Goal: Task Accomplishment & Management: Complete application form

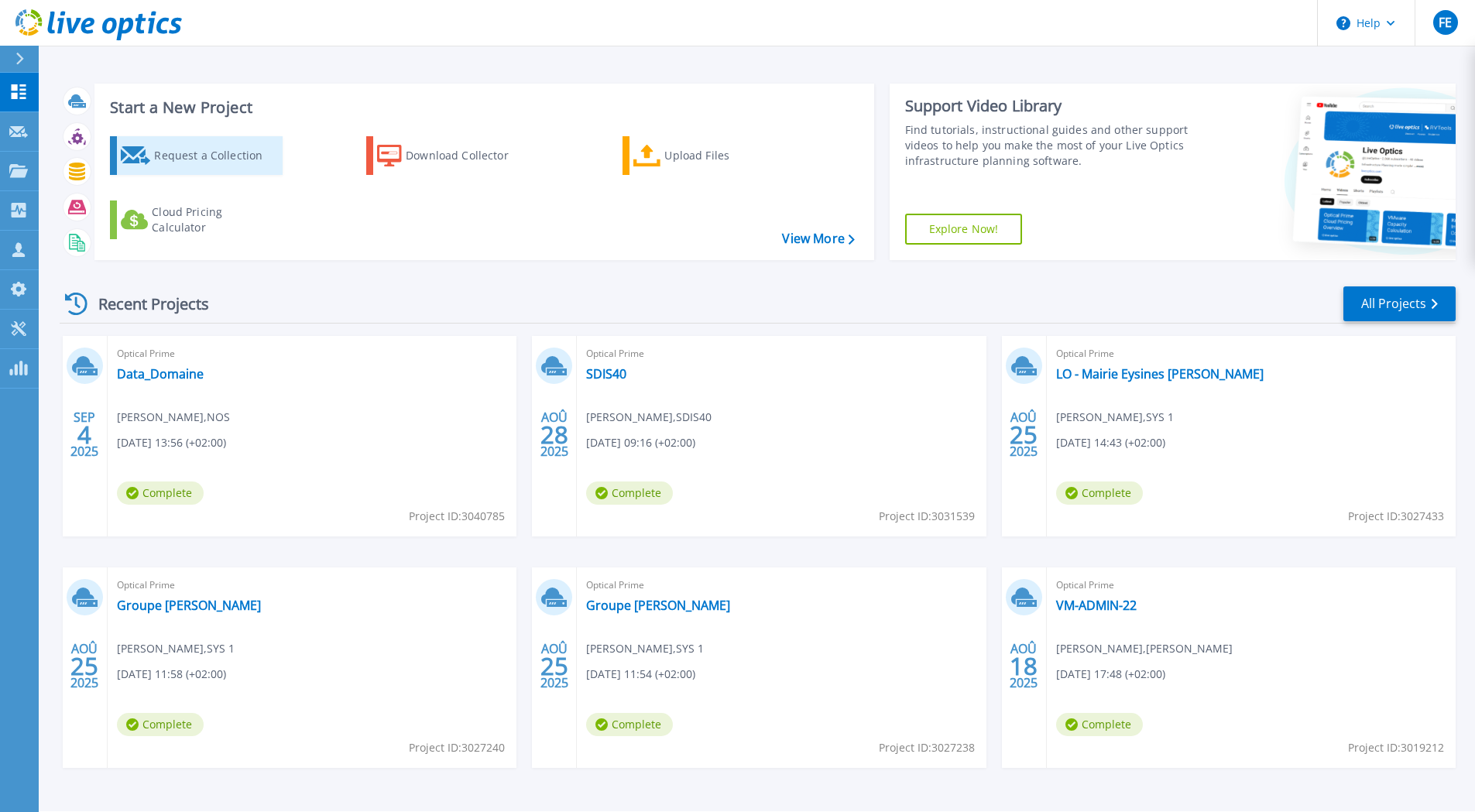
click at [210, 157] on div "Request a Collection" at bounding box center [216, 155] width 124 height 31
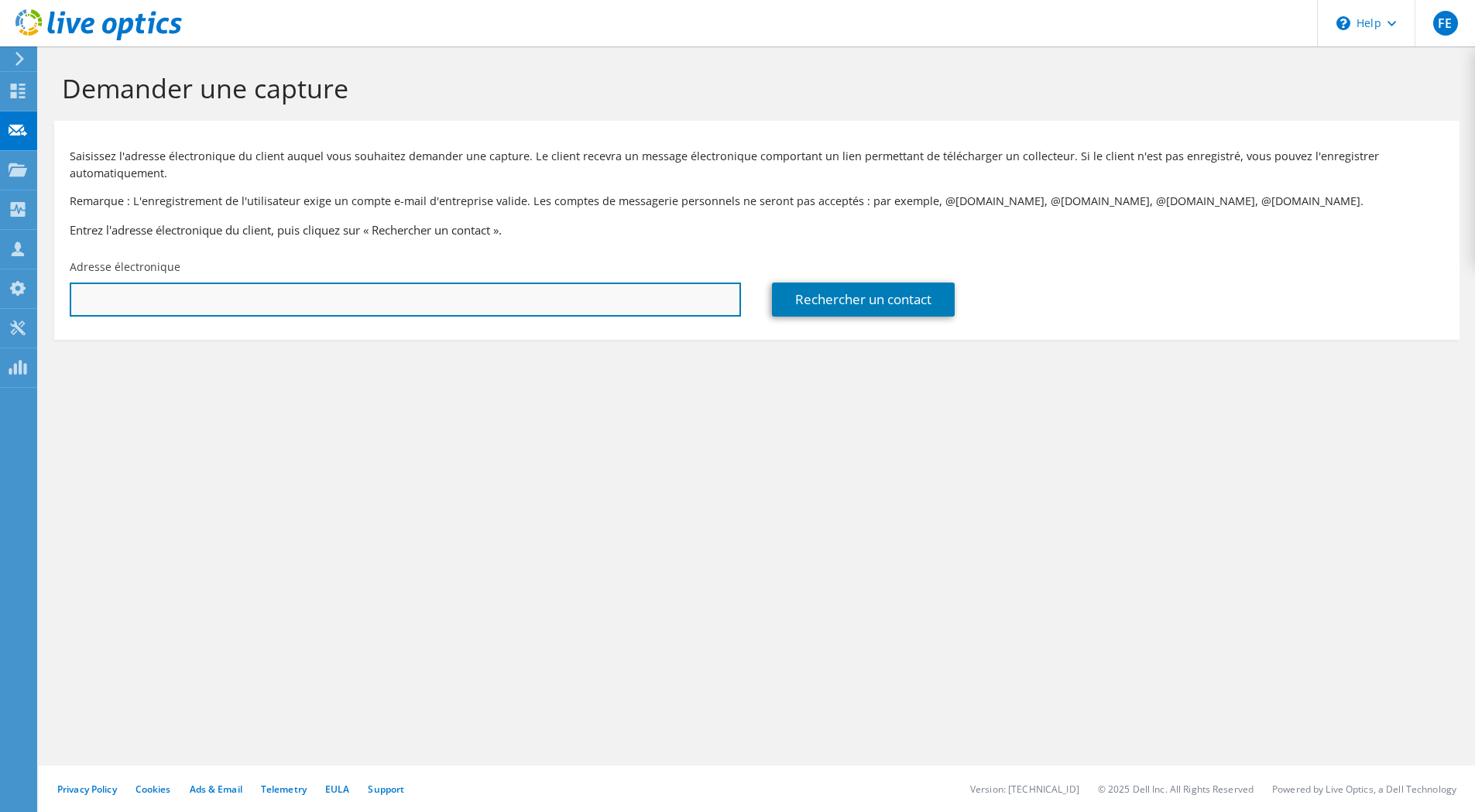
click at [177, 297] on input "text" at bounding box center [405, 299] width 671 height 34
drag, startPoint x: 136, startPoint y: 292, endPoint x: 66, endPoint y: 294, distance: 70.0
click at [66, 294] on div "Adresse électronique [PERSON_NAME]" at bounding box center [405, 288] width 702 height 73
paste input "[PERSON_NAME][EMAIL_ADDRESS][DOMAIN_NAME]"
click at [100, 299] on input "[PERSON_NAME][EMAIL_ADDRESS][DOMAIN_NAME]" at bounding box center [405, 299] width 671 height 34
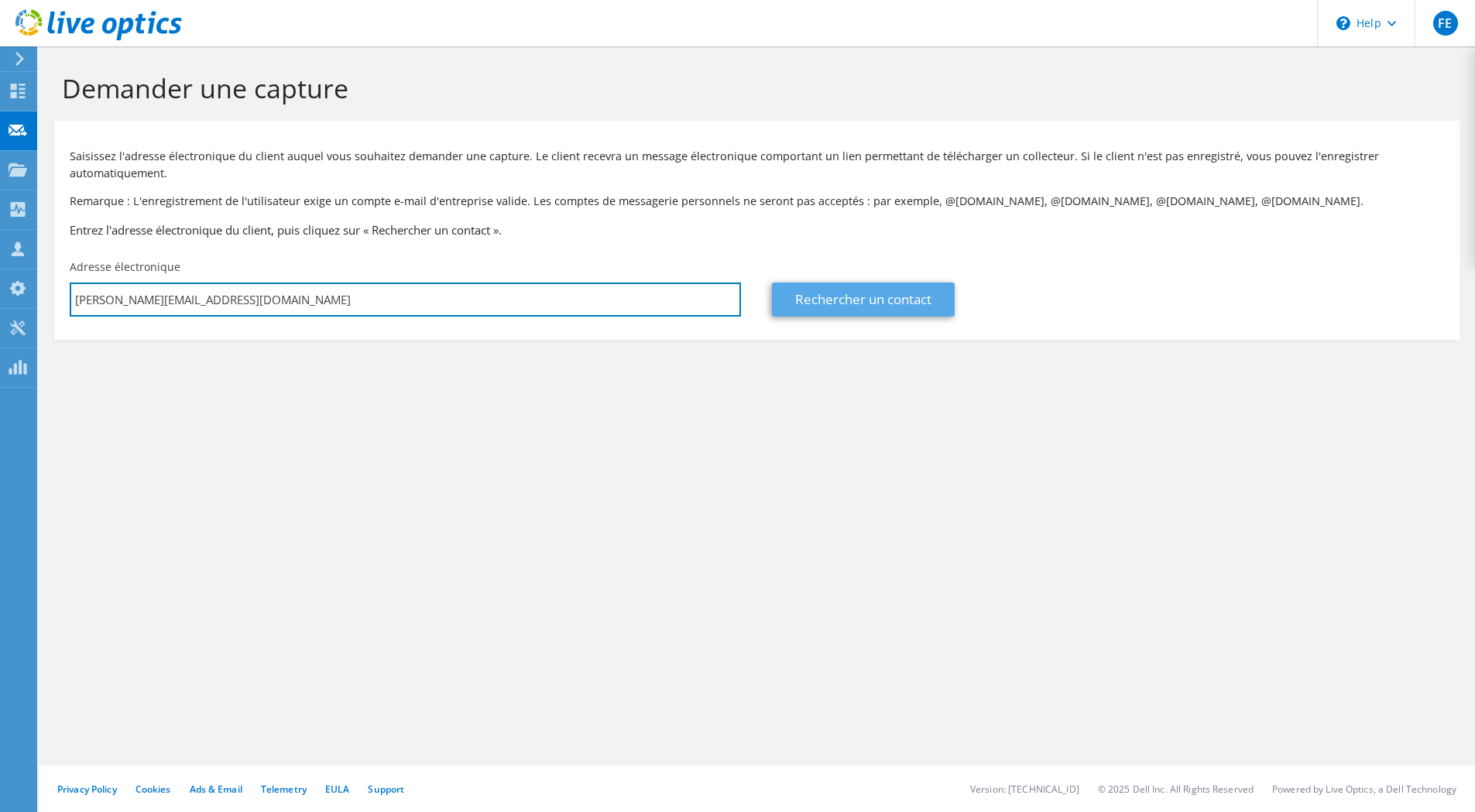
type input "[PERSON_NAME][EMAIL_ADDRESS][DOMAIN_NAME]"
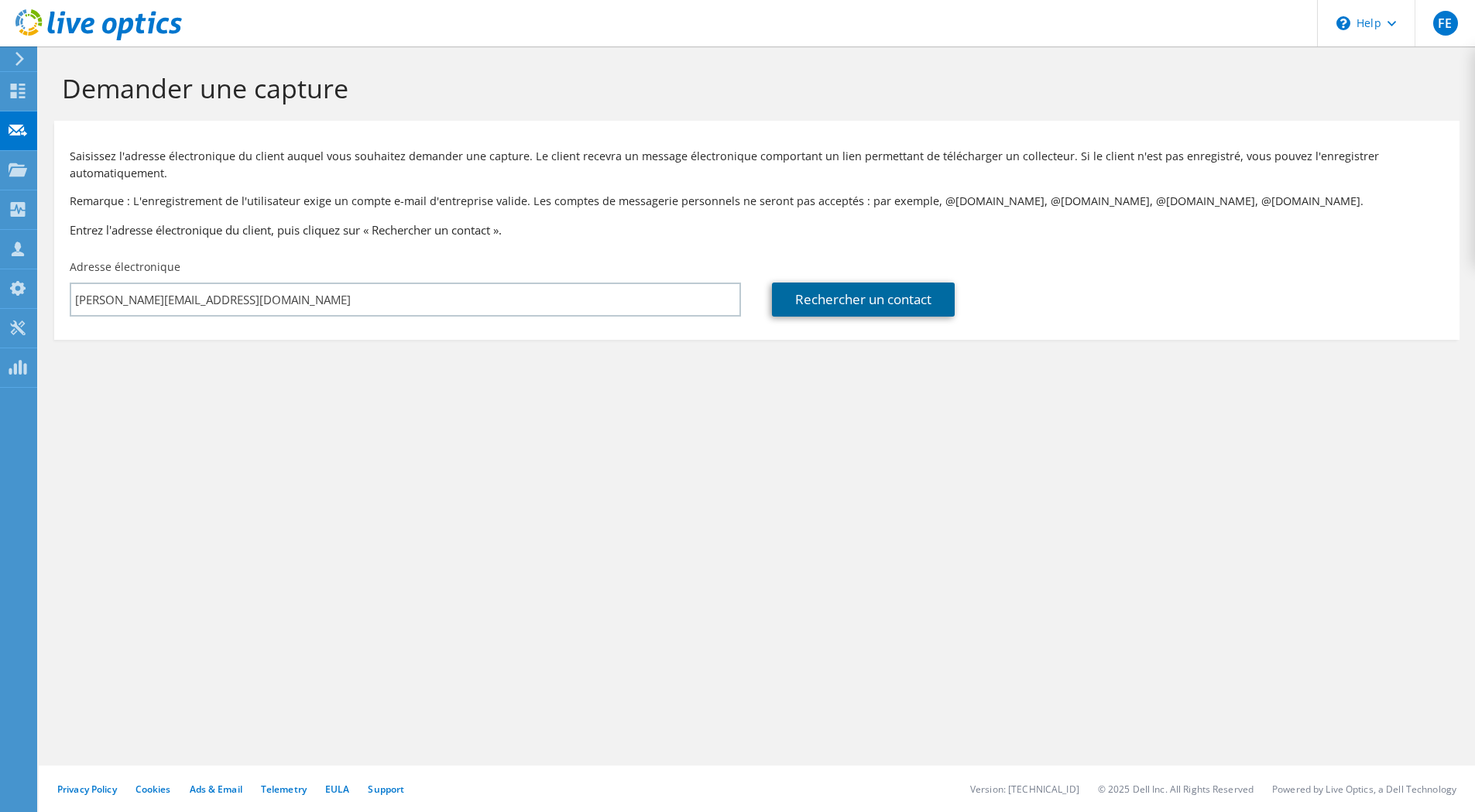
click at [851, 304] on link "Rechercher un contact" at bounding box center [863, 299] width 183 height 34
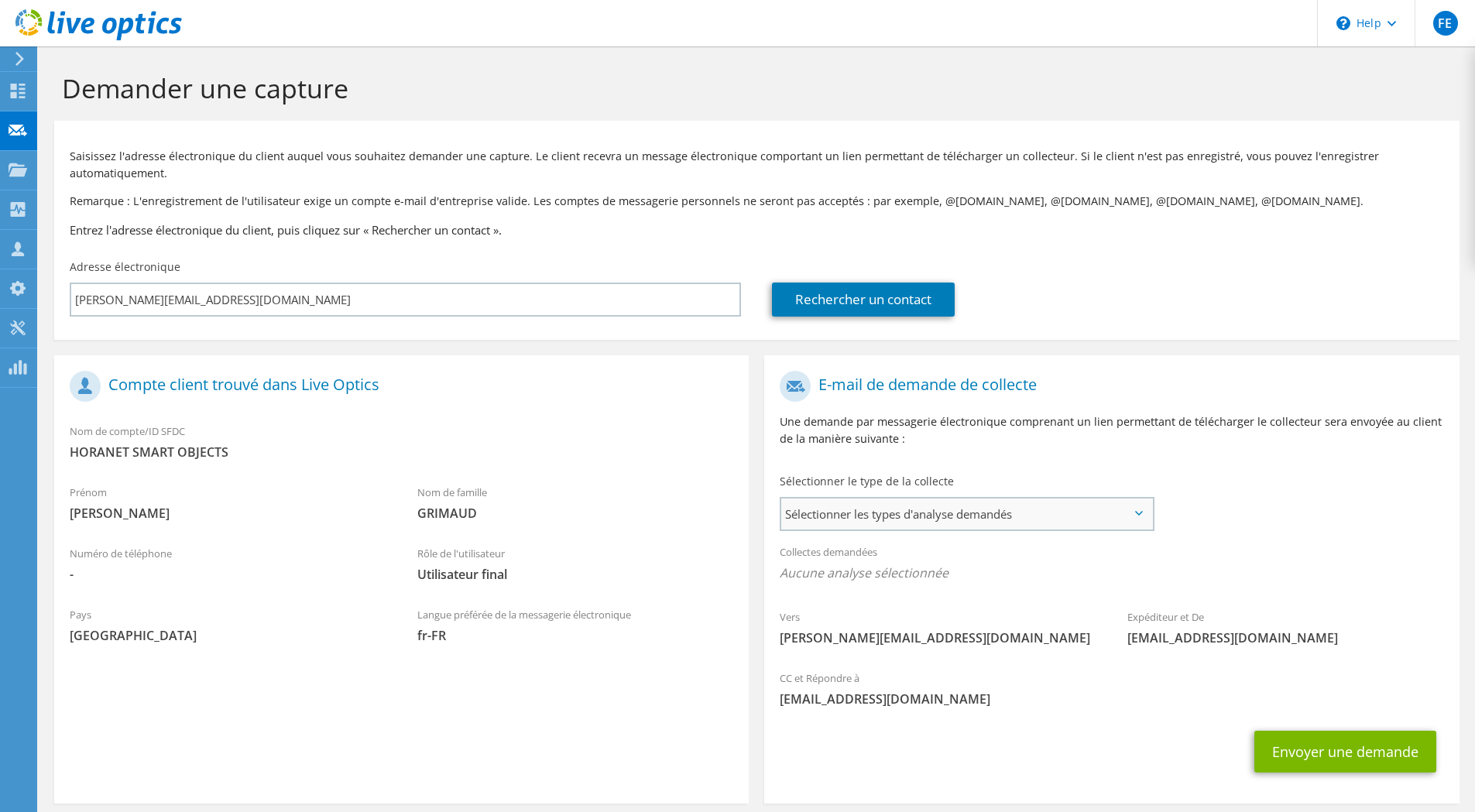
click at [1052, 515] on span "Sélectionner les types d'analyse demandés" at bounding box center [966, 514] width 371 height 31
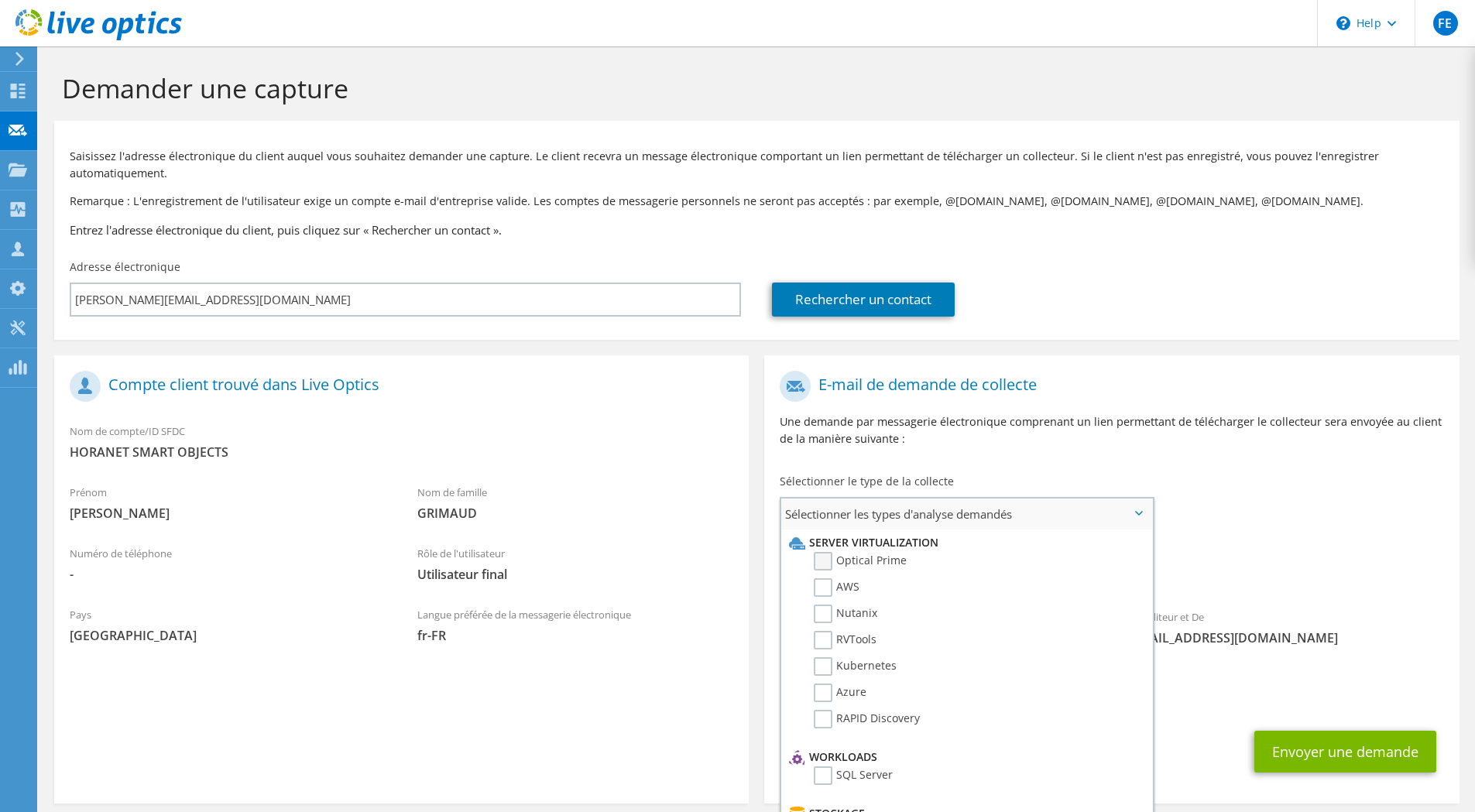
click at [823, 560] on label "Optical Prime" at bounding box center [860, 561] width 93 height 19
click at [0, 0] on input "Optical Prime" at bounding box center [0, 0] width 0 height 0
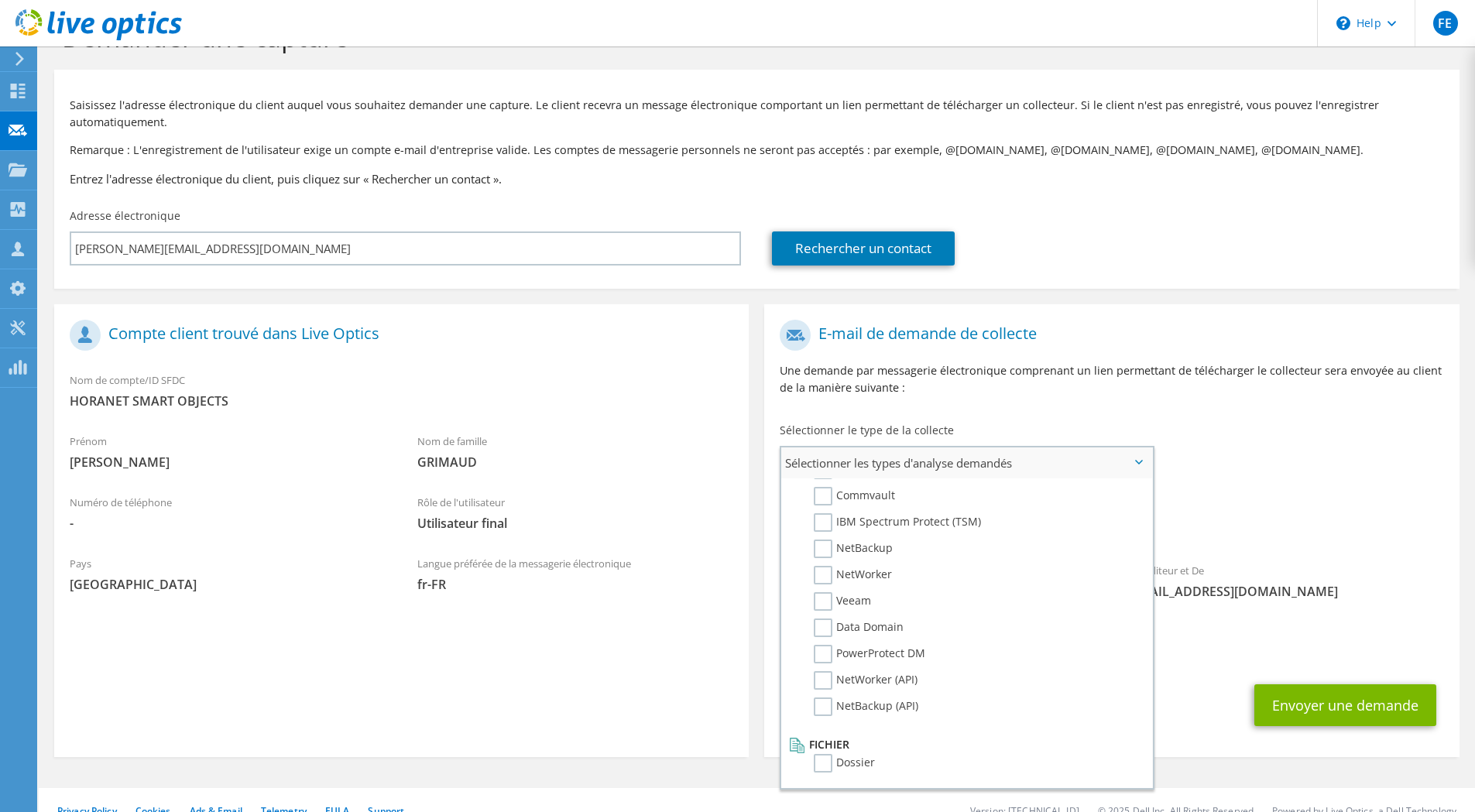
scroll to position [74, 0]
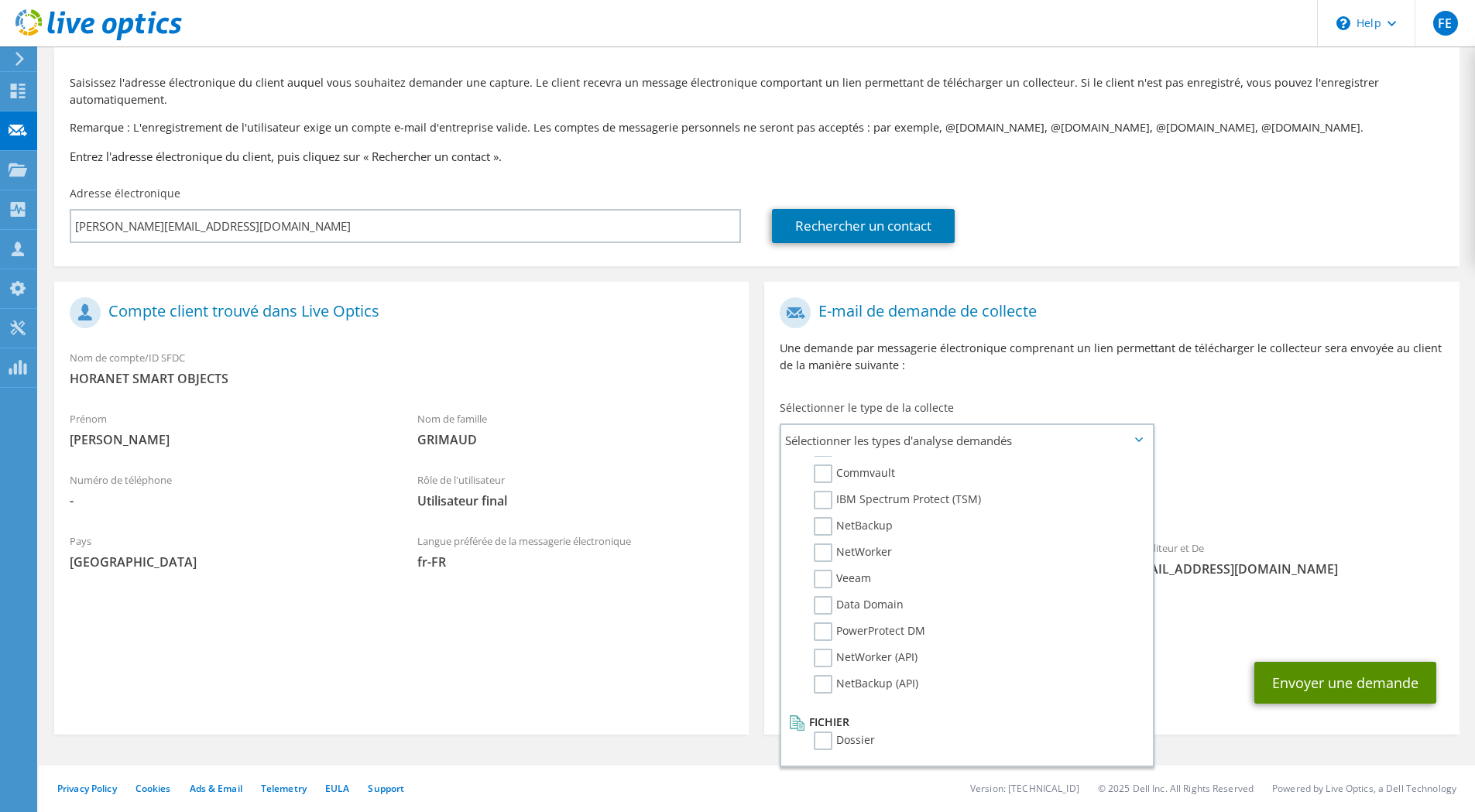
drag, startPoint x: 1319, startPoint y: 689, endPoint x: 1328, endPoint y: 455, distance: 234.2
click at [1328, 455] on section "E-mail de demande de collecte Une demande par messagerie électronique comprenan…" at bounding box center [1112, 508] width 695 height 453
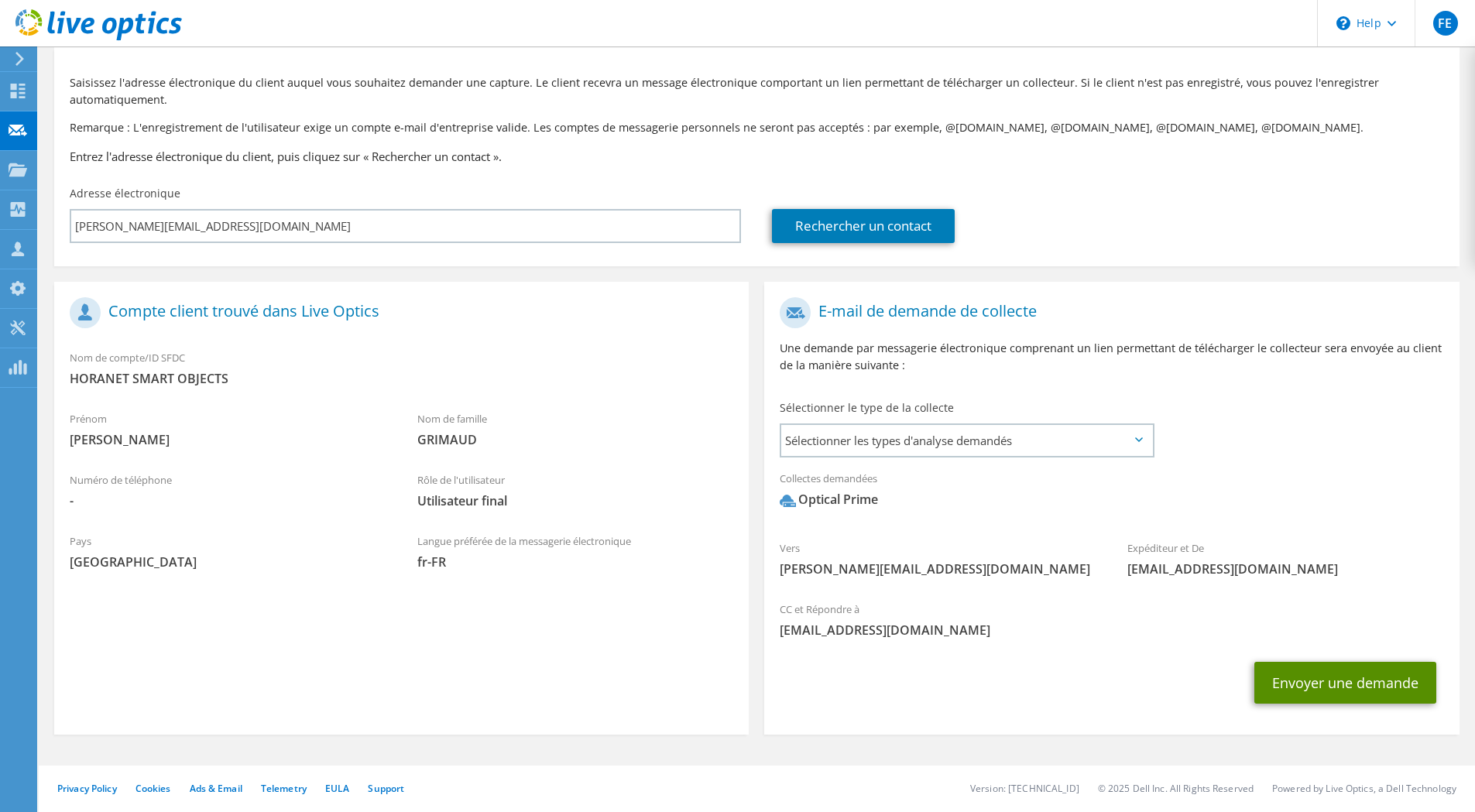
click at [1345, 689] on button "Envoyer une demande" at bounding box center [1345, 682] width 182 height 41
